Goal: Information Seeking & Learning: Learn about a topic

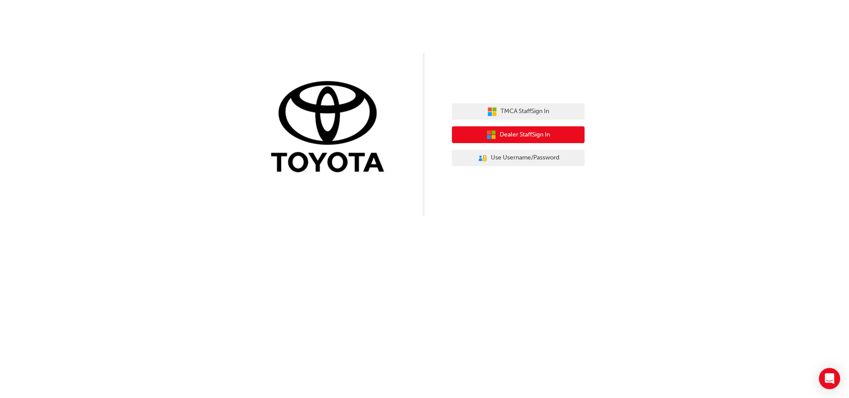
click at [530, 135] on span "Dealer Staff Sign In" at bounding box center [525, 135] width 50 height 10
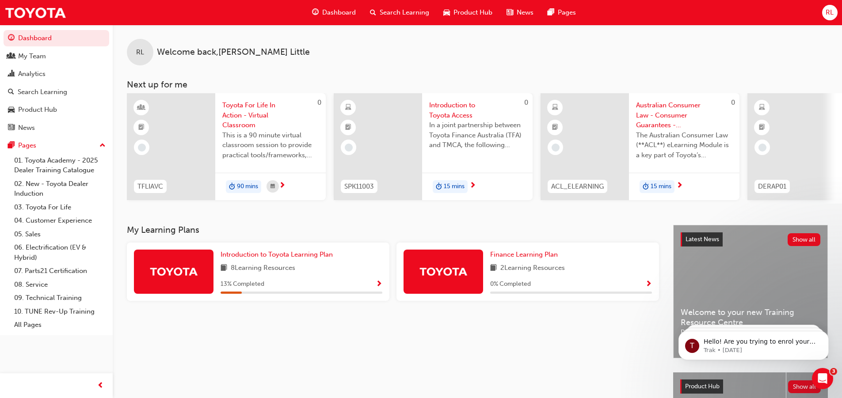
click at [390, 12] on span "Search Learning" at bounding box center [405, 13] width 50 height 10
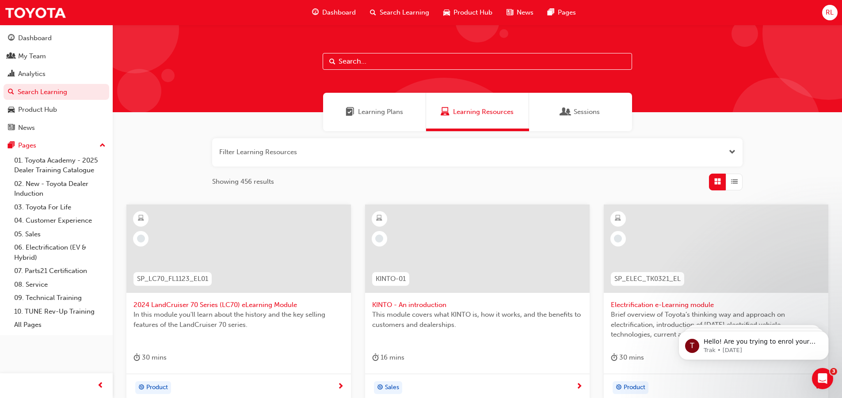
click at [436, 54] on input "text" at bounding box center [478, 61] width 310 height 17
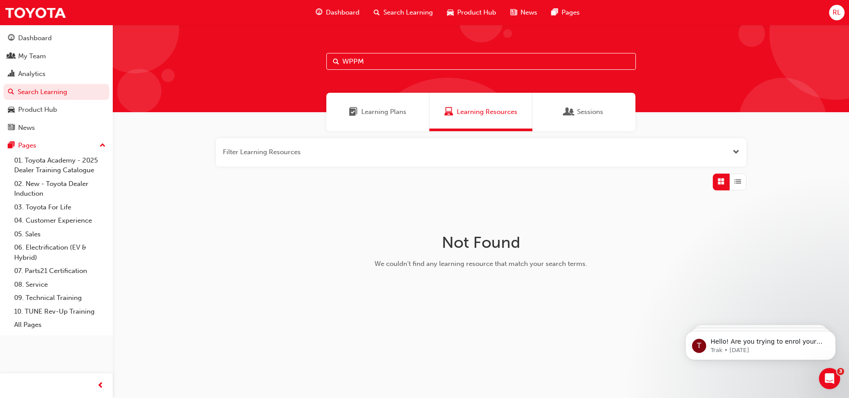
drag, startPoint x: 374, startPoint y: 62, endPoint x: 329, endPoint y: 63, distance: 44.2
click at [330, 63] on input "WPPM" at bounding box center [481, 61] width 310 height 17
click at [329, 63] on input "WPPM" at bounding box center [481, 61] width 310 height 17
drag, startPoint x: 375, startPoint y: 60, endPoint x: 343, endPoint y: 59, distance: 32.3
click at [343, 59] on input "WPPM" at bounding box center [481, 61] width 310 height 17
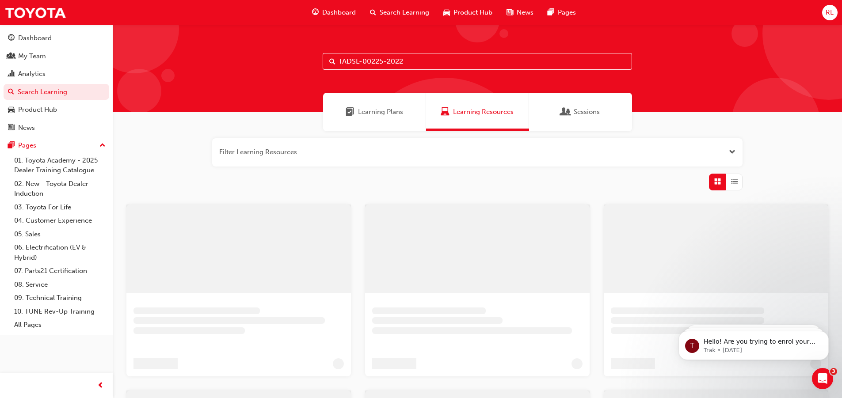
type input "TADSL-00225-2022"
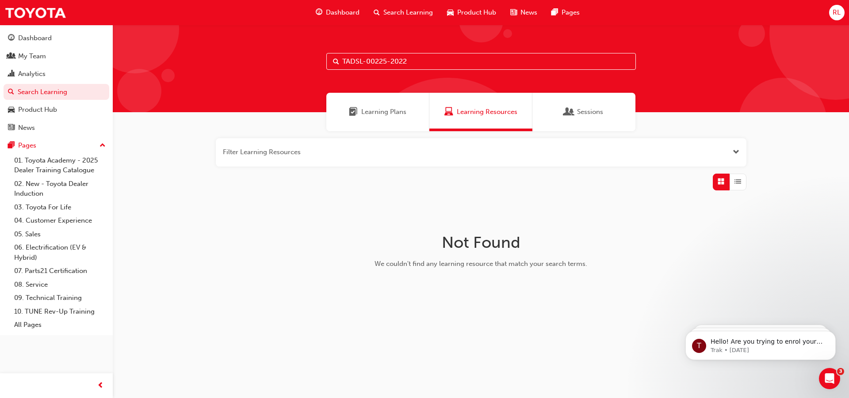
drag, startPoint x: 428, startPoint y: 58, endPoint x: 301, endPoint y: 62, distance: 127.0
click at [301, 62] on div "TADSL-00225-2022" at bounding box center [481, 69] width 736 height 88
click at [36, 35] on div "Dashboard" at bounding box center [35, 38] width 34 height 10
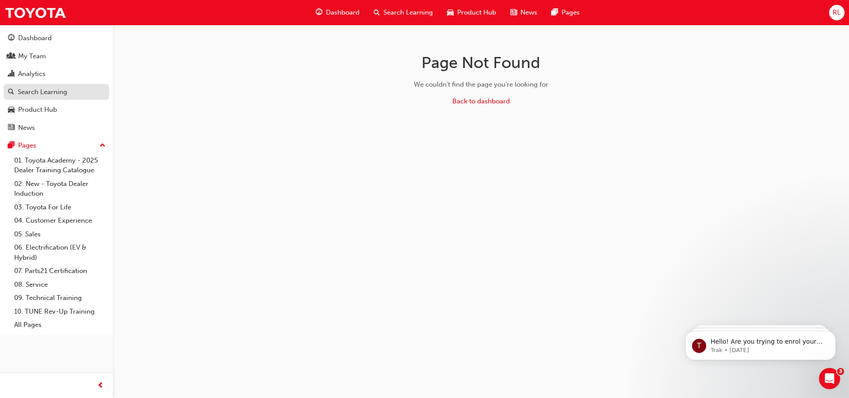
click at [34, 96] on div "Search Learning" at bounding box center [43, 92] width 50 height 10
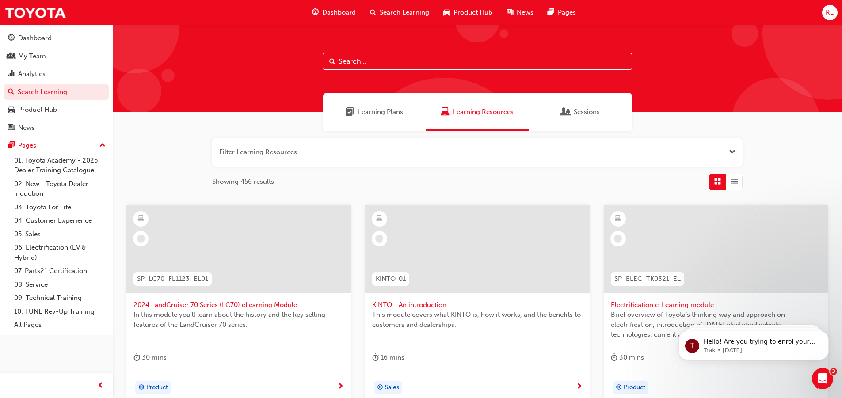
click at [326, 149] on button "button" at bounding box center [477, 152] width 531 height 28
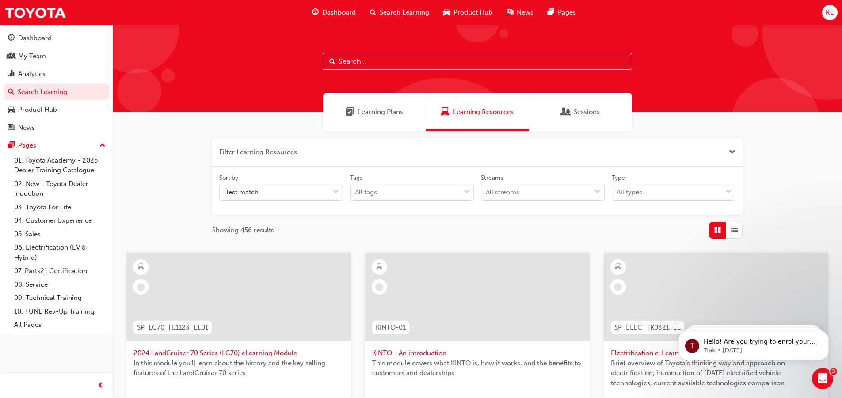
click at [734, 151] on span "Close the filter" at bounding box center [732, 152] width 7 height 10
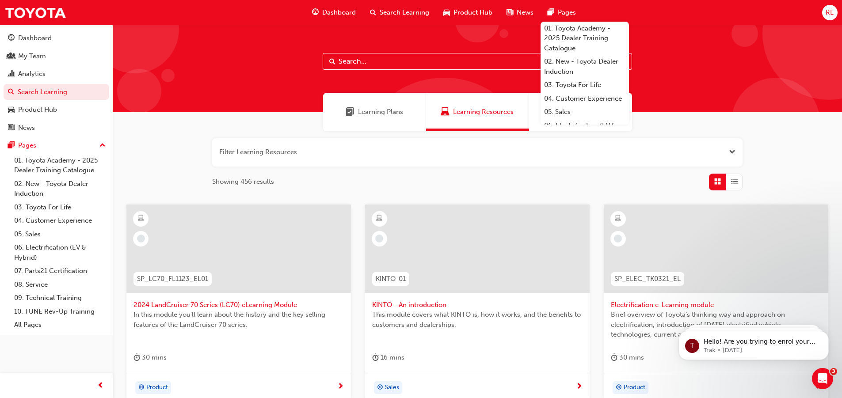
click at [565, 11] on span "Pages" at bounding box center [567, 13] width 18 height 10
